Goal: Information Seeking & Learning: Understand process/instructions

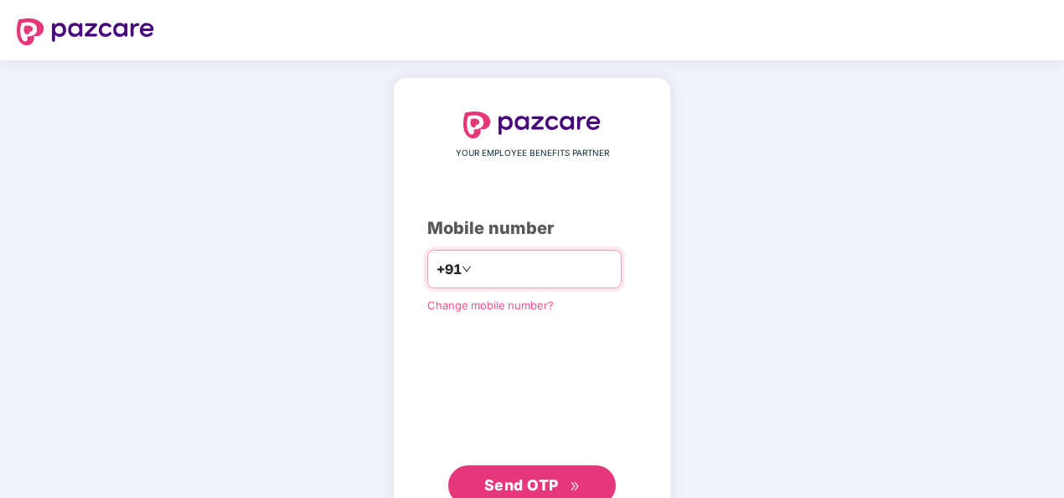
click at [504, 261] on input "number" at bounding box center [543, 269] width 137 height 27
click at [475, 267] on input "**********" at bounding box center [543, 269] width 137 height 27
type input "**********"
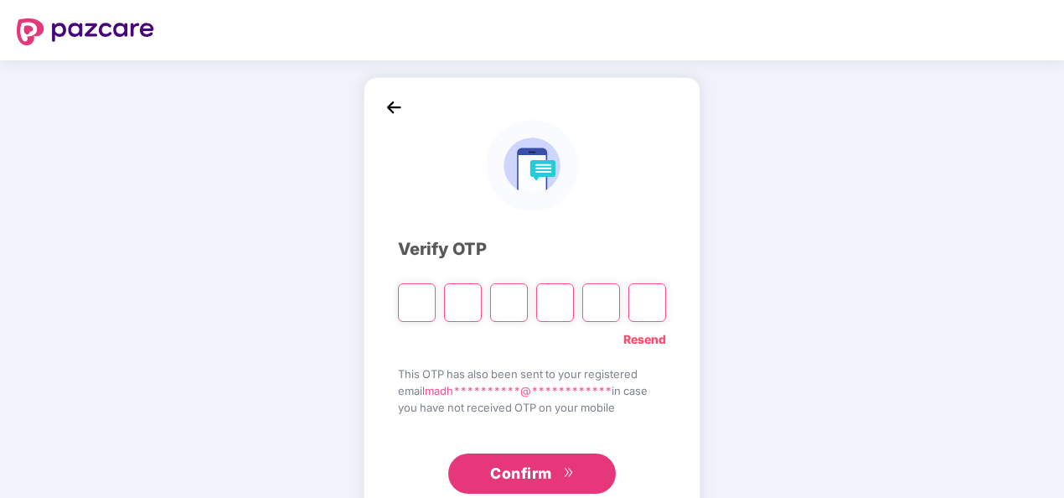
paste input "*"
type input "*"
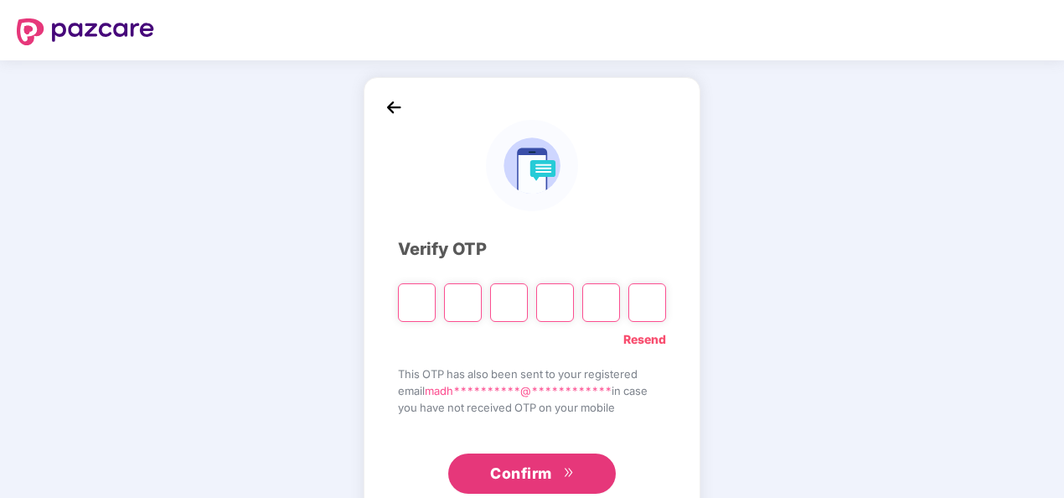
type input "*"
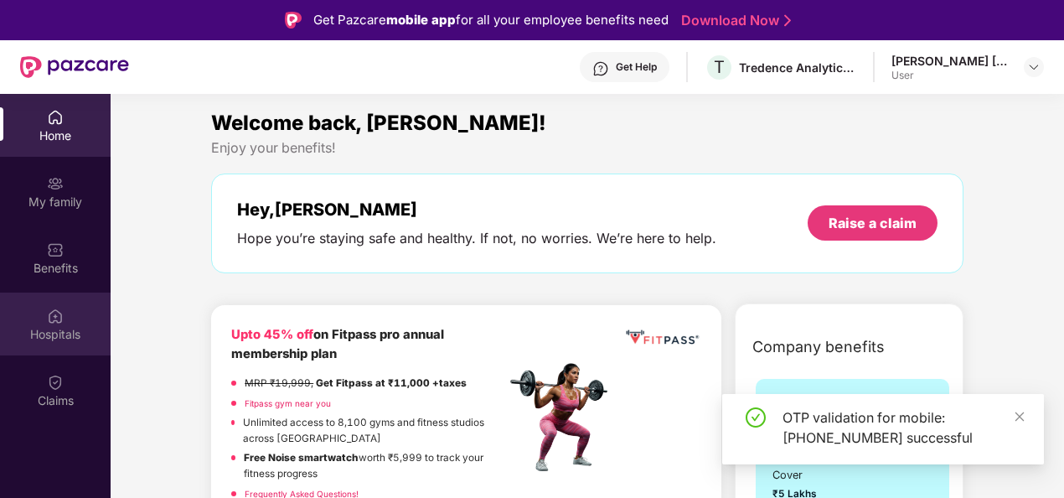
click at [60, 323] on img at bounding box center [55, 316] width 17 height 17
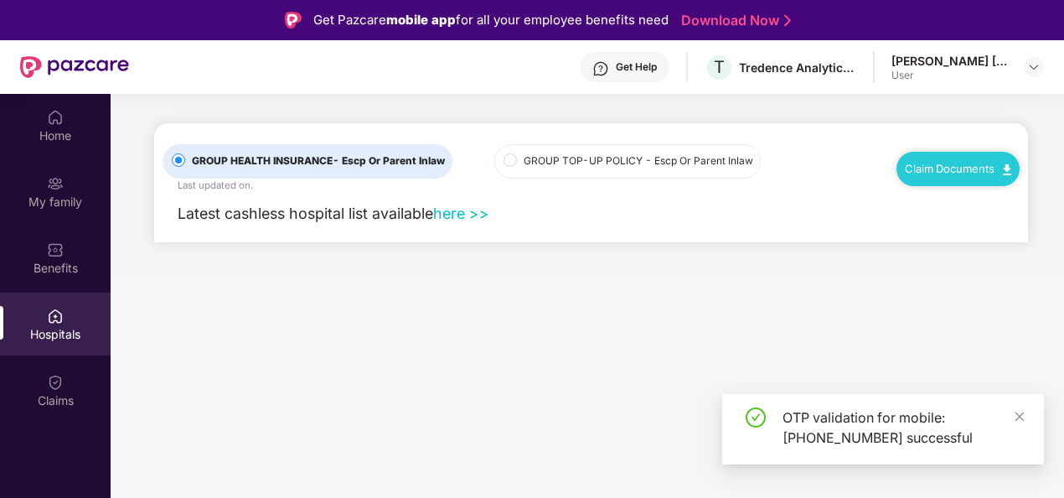
click at [940, 165] on link "Claim Documents" at bounding box center [958, 168] width 106 height 13
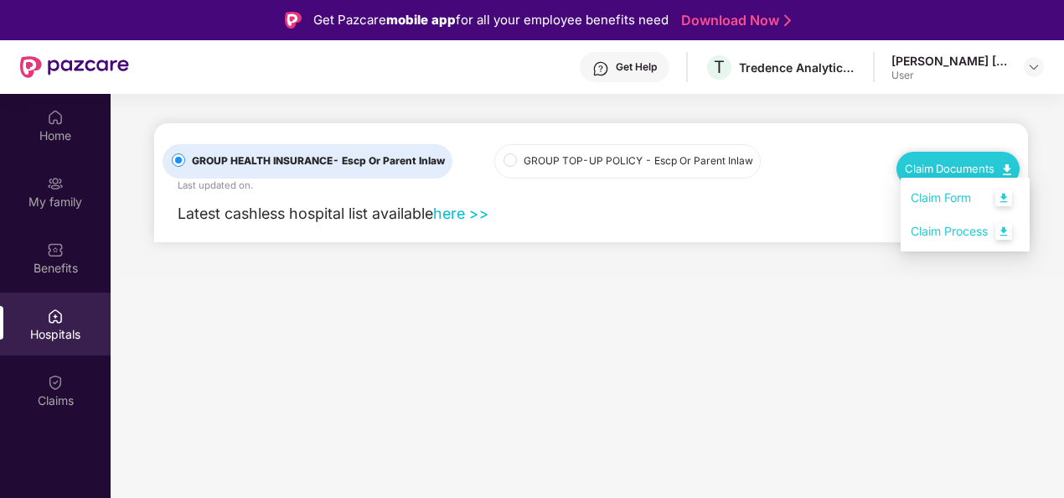
click at [942, 236] on link "Claim Process" at bounding box center [965, 232] width 109 height 36
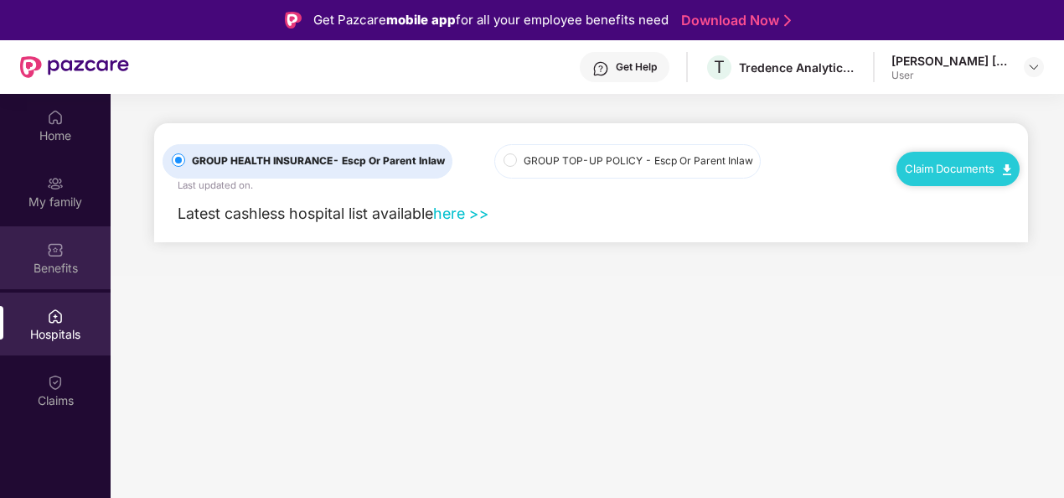
click at [35, 255] on div "Benefits" at bounding box center [55, 257] width 111 height 63
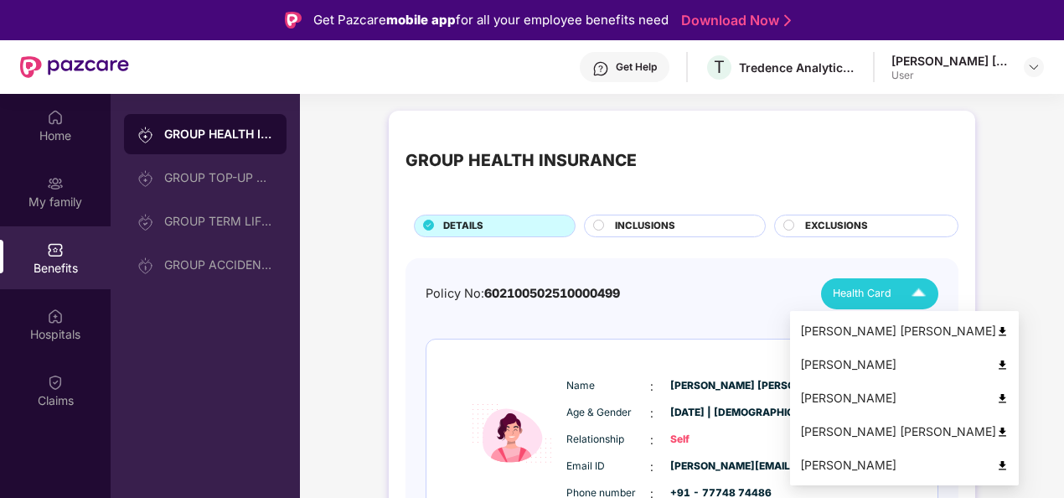
click at [887, 287] on span "Health Card" at bounding box center [862, 293] width 59 height 17
click at [826, 360] on div "[PERSON_NAME]" at bounding box center [904, 364] width 209 height 18
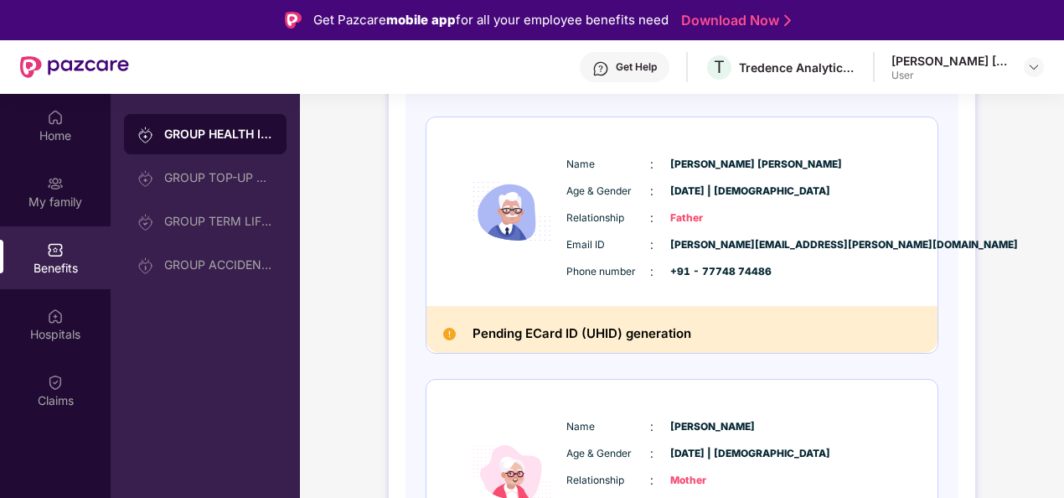
scroll to position [1090, 0]
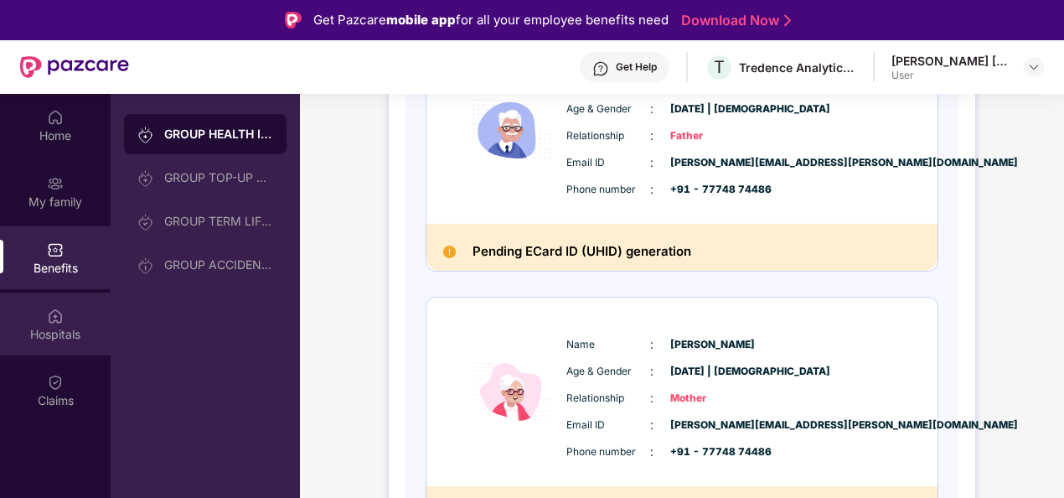
click at [44, 327] on div "Hospitals" at bounding box center [55, 334] width 111 height 17
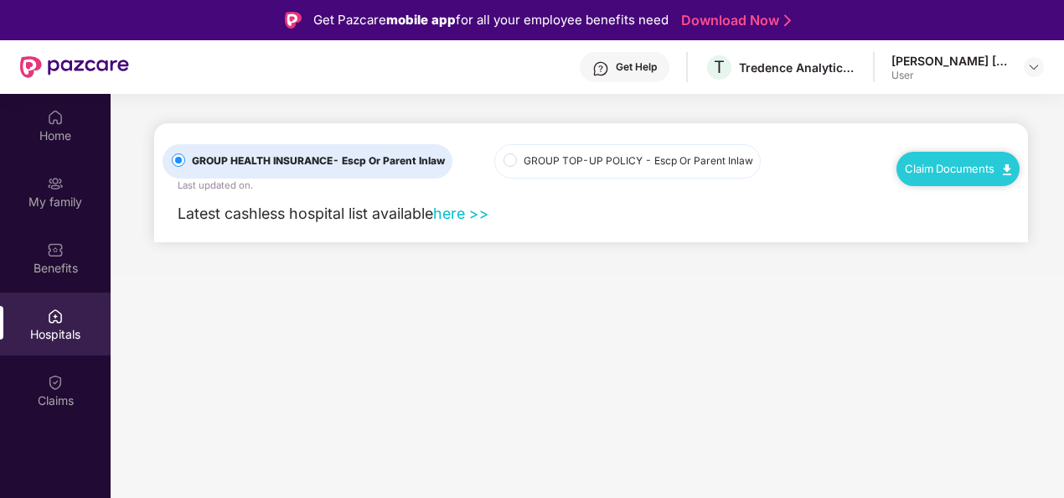
click at [966, 175] on div "Claim Documents" at bounding box center [958, 169] width 123 height 34
click at [942, 168] on link "Claim Documents" at bounding box center [958, 168] width 106 height 13
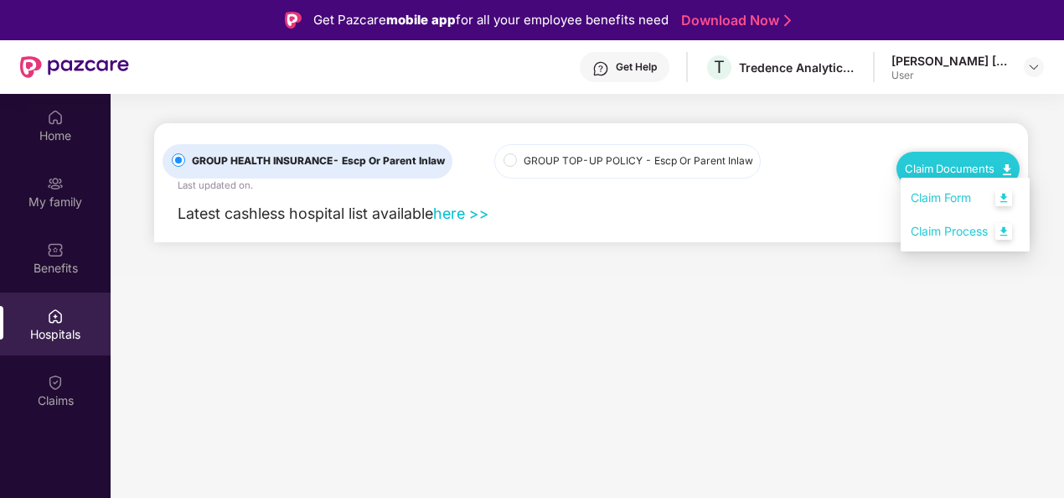
click at [955, 195] on link "Claim Form" at bounding box center [965, 198] width 109 height 36
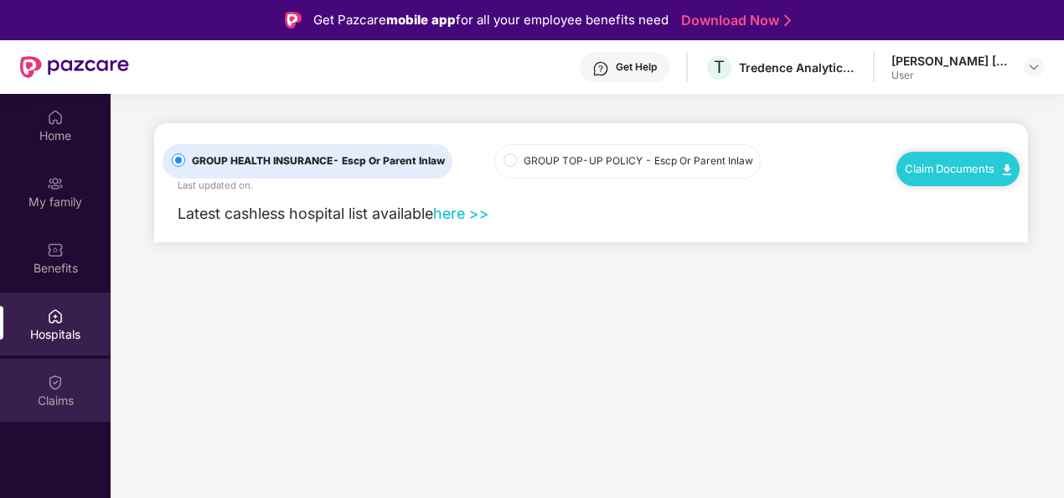
click at [65, 380] on div "Claims" at bounding box center [55, 390] width 111 height 63
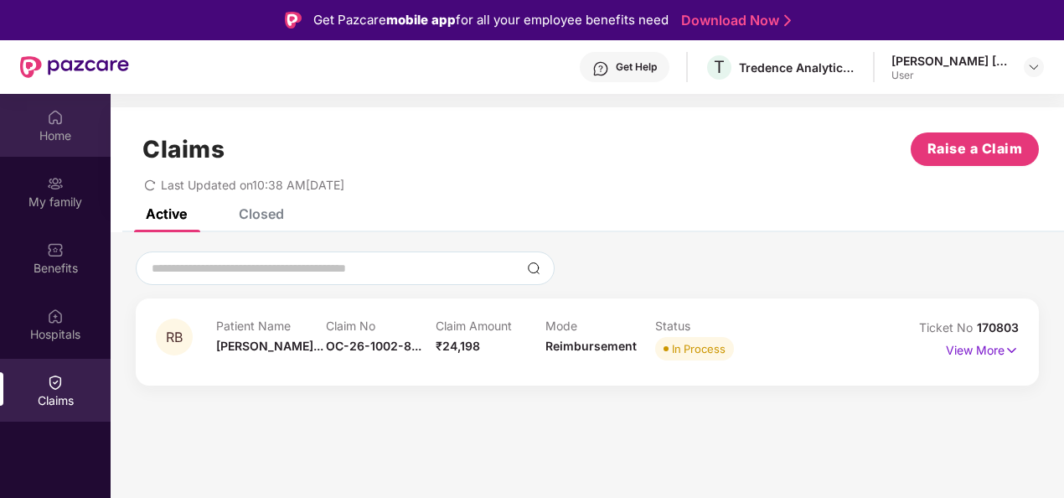
click at [69, 135] on div "Home" at bounding box center [55, 135] width 111 height 17
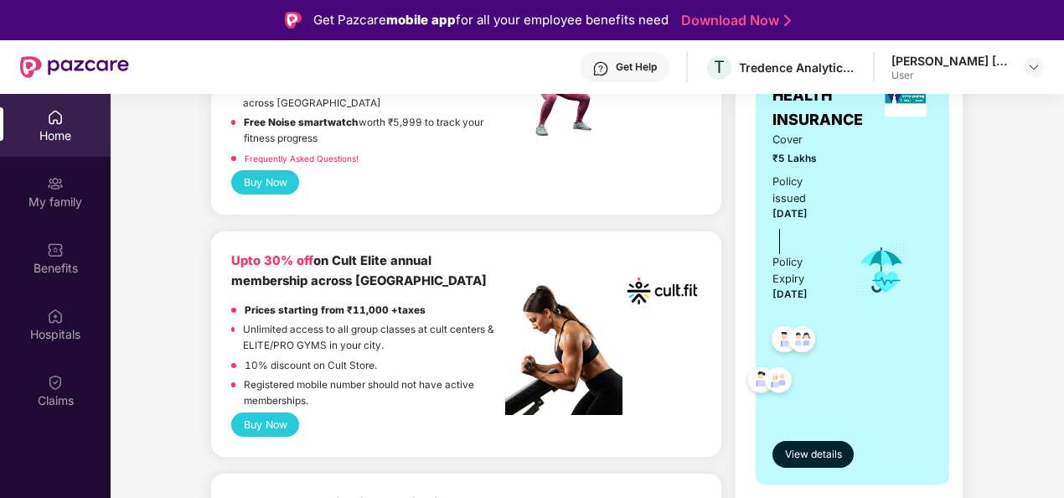
scroll to position [838, 0]
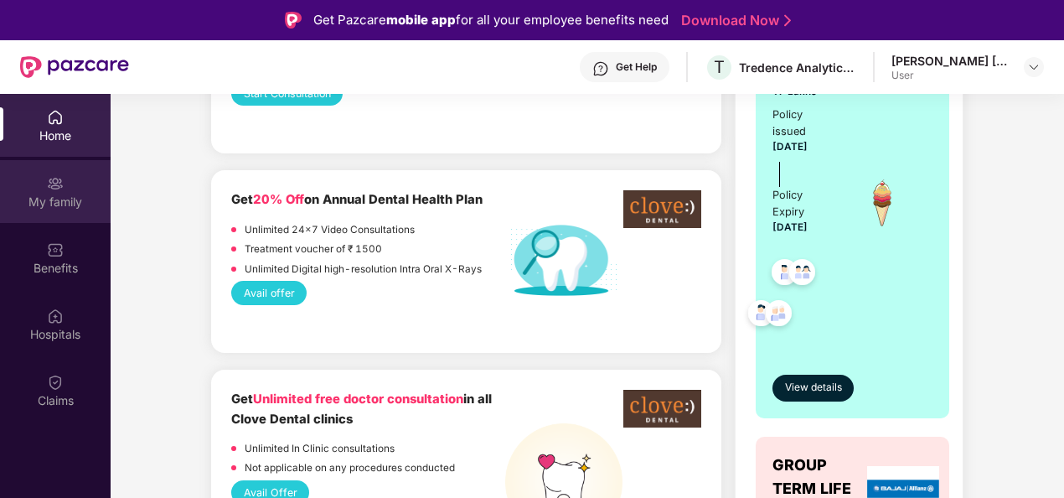
click at [45, 183] on div "My family" at bounding box center [55, 191] width 111 height 63
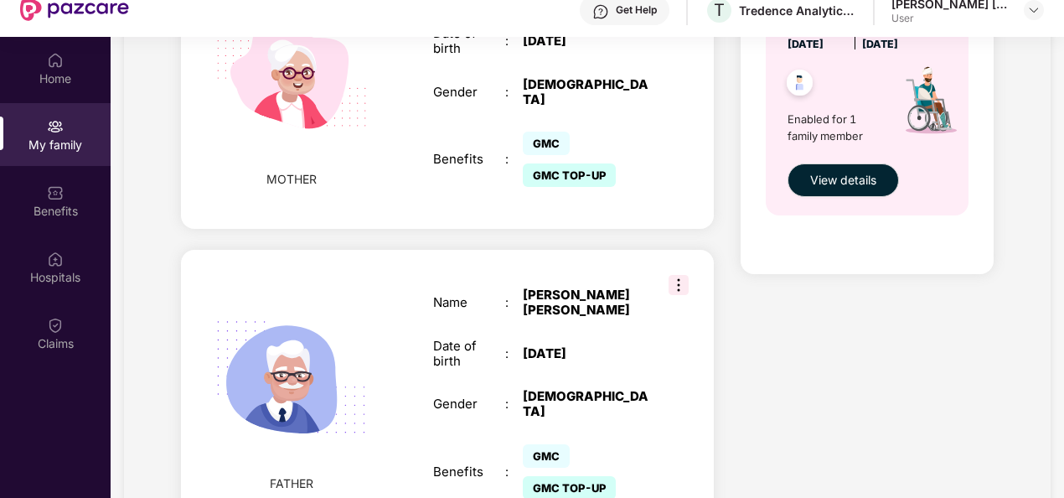
scroll to position [94, 0]
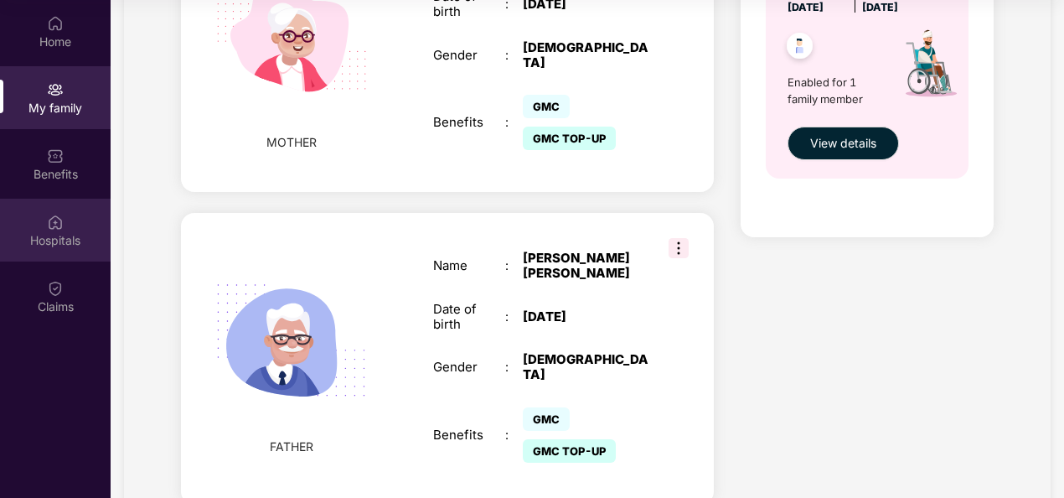
click at [50, 214] on img at bounding box center [55, 222] width 17 height 17
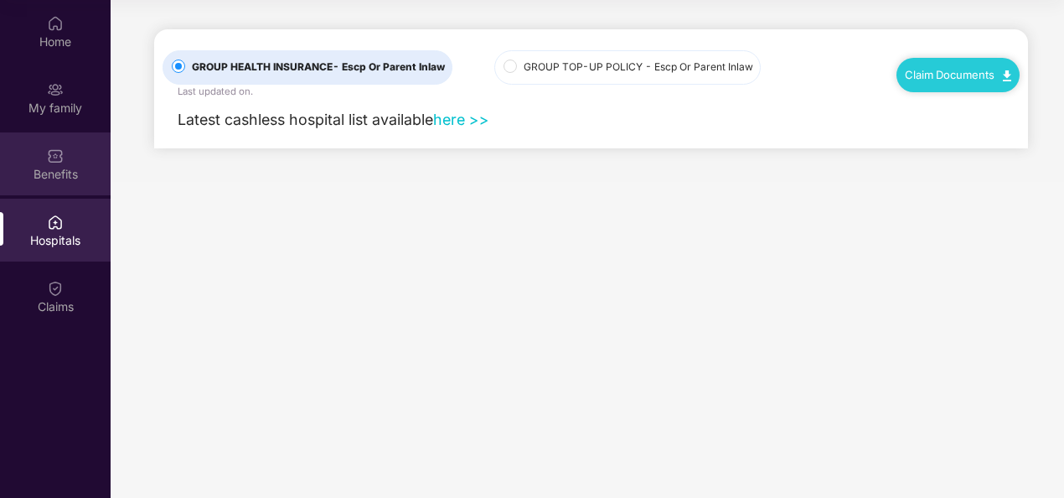
click at [67, 171] on div "Benefits" at bounding box center [55, 174] width 111 height 17
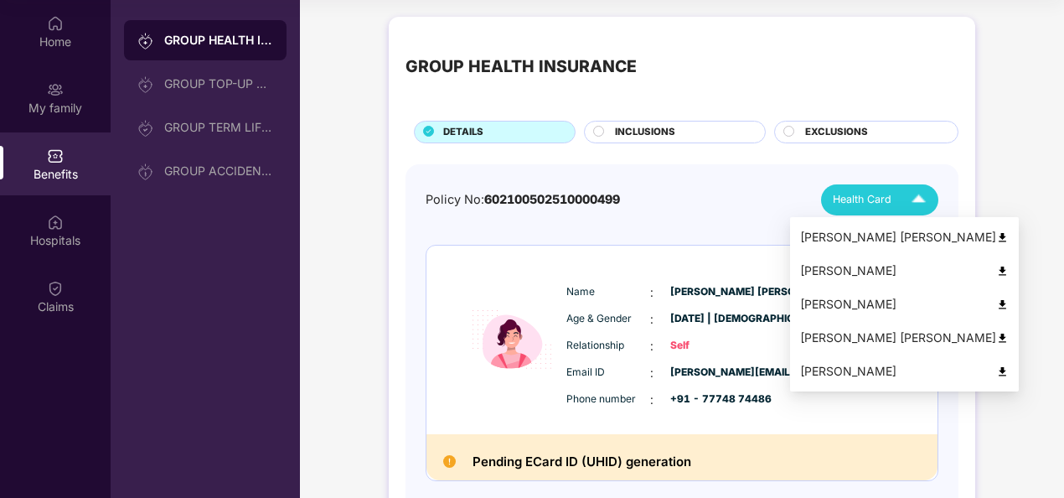
click at [867, 194] on span "Health Card" at bounding box center [862, 199] width 59 height 17
click at [837, 272] on div "[PERSON_NAME]" at bounding box center [904, 270] width 209 height 18
